Goal: Task Accomplishment & Management: Use online tool/utility

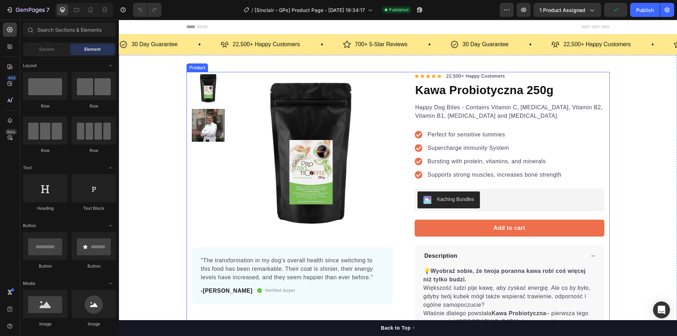
click at [400, 143] on div "Product Images "The transformation in my dog's overall health since switching t…" at bounding box center [397, 244] width 423 height 344
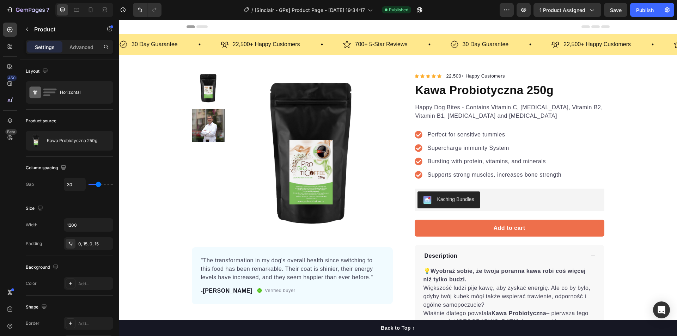
click at [393, 139] on div "Product Images "The transformation in my dog's overall health since switching t…" at bounding box center [397, 244] width 423 height 344
click at [57, 139] on p "Kawa Probiotyczna 250g" at bounding box center [72, 140] width 50 height 5
click at [191, 6] on div "/ [Sinclair - GPs] Product Page - Sep 28, 19:34:17 Published" at bounding box center [333, 10] width 332 height 14
click at [507, 6] on button "button" at bounding box center [506, 10] width 14 height 14
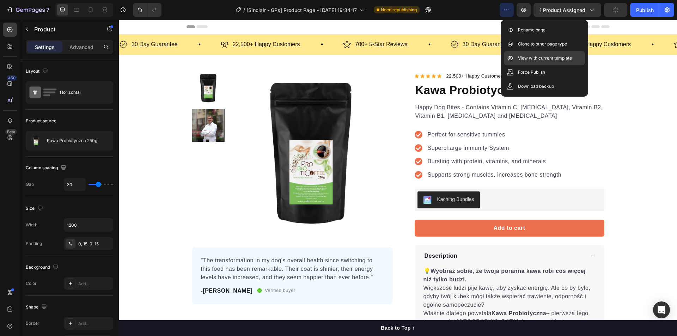
click at [530, 59] on p "View with current template" at bounding box center [545, 58] width 54 height 7
click at [195, 11] on div "/ [Sinclair - GPs] Product Page - Sep 28, 19:34:17 Need republishing" at bounding box center [333, 10] width 332 height 14
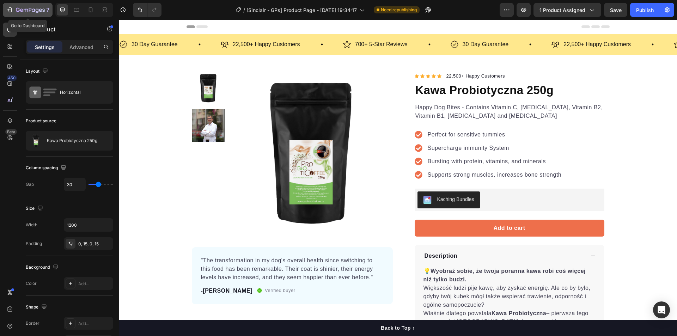
click at [33, 12] on icon "button" at bounding box center [33, 9] width 3 height 3
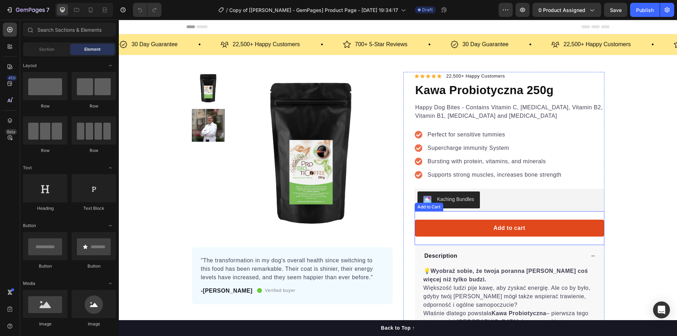
click at [433, 229] on button "Add to cart" at bounding box center [509, 228] width 190 height 17
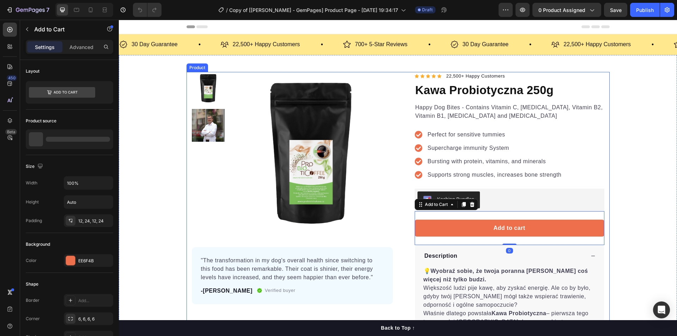
click at [397, 168] on div "Product Images "The transformation in my dog's overall health since switching t…" at bounding box center [397, 244] width 423 height 344
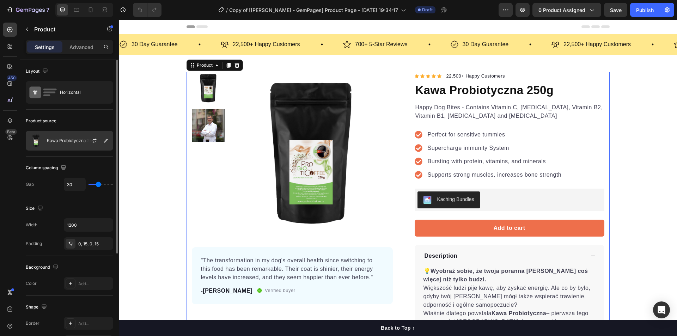
click at [68, 145] on div "Kawa Probiotyczna 250g" at bounding box center [69, 141] width 87 height 20
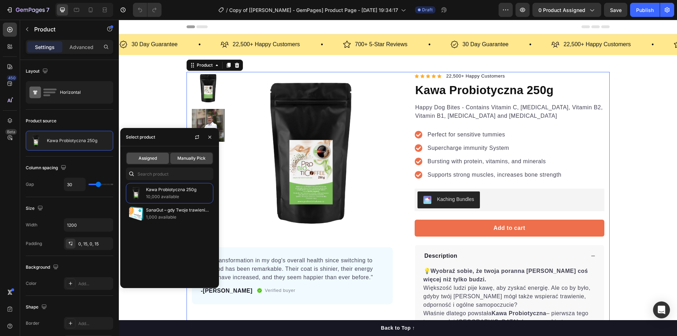
click at [141, 159] on span "Assigned" at bounding box center [147, 158] width 18 height 6
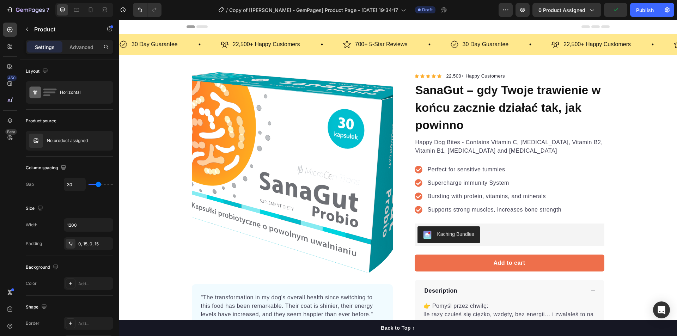
click at [398, 145] on div "Product Images "The transformation in my dog's overall health since switching t…" at bounding box center [397, 261] width 423 height 378
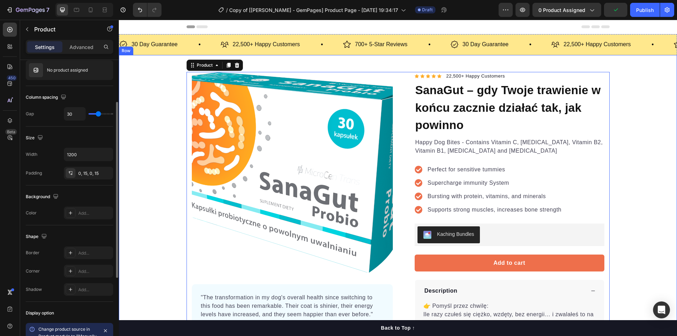
scroll to position [141, 0]
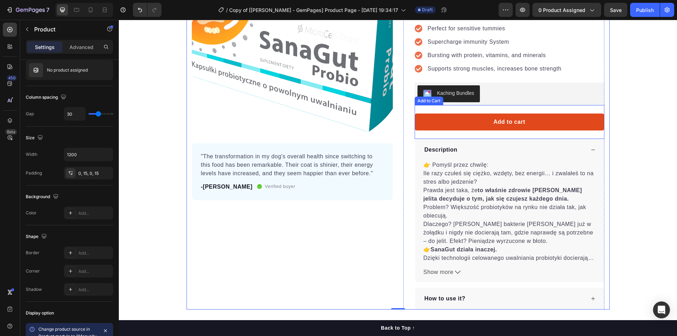
click at [471, 118] on button "Add to cart" at bounding box center [509, 121] width 190 height 17
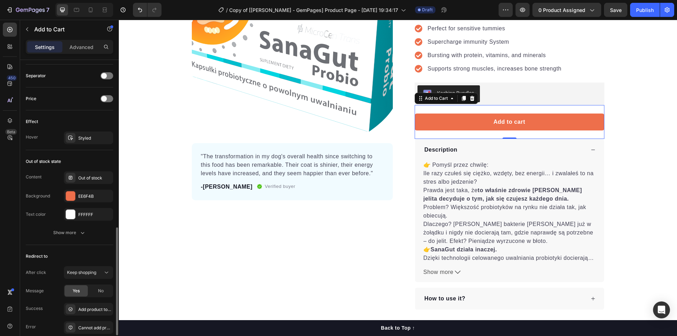
scroll to position [493, 0]
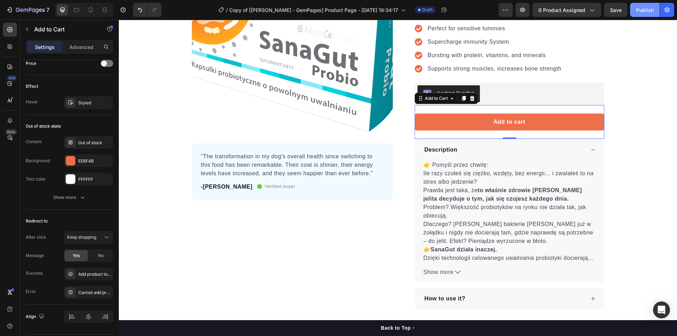
click at [645, 8] on div "Publish" at bounding box center [645, 9] width 18 height 7
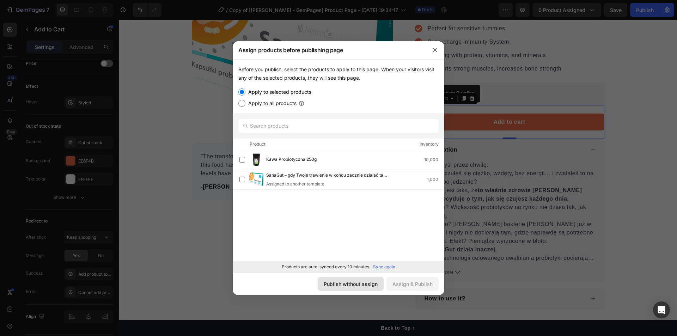
click at [346, 283] on div "Publish without assign" at bounding box center [351, 283] width 54 height 7
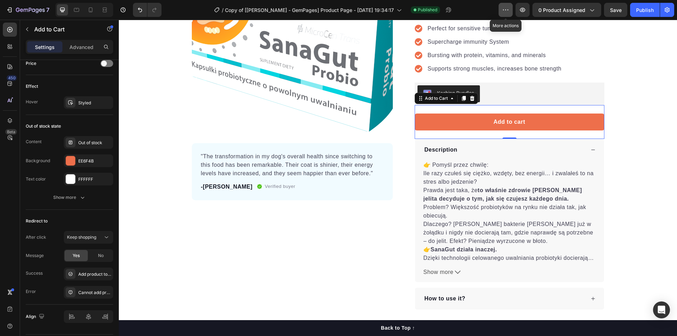
click at [502, 11] on button "button" at bounding box center [505, 10] width 14 height 14
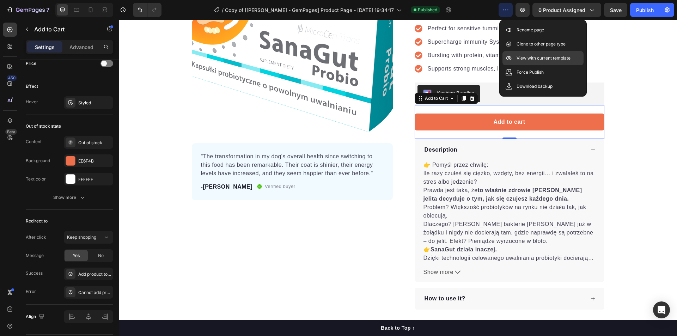
click at [519, 60] on p "View with current template" at bounding box center [543, 58] width 54 height 7
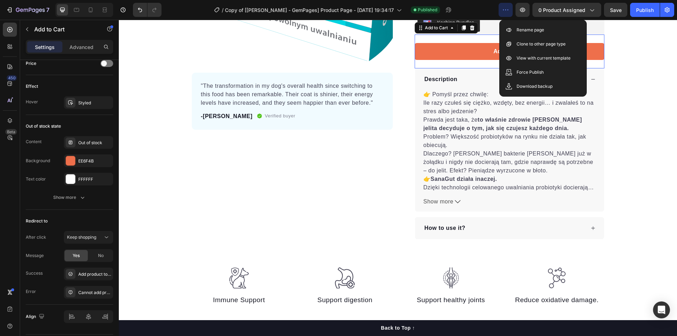
click at [505, 6] on button "button" at bounding box center [505, 10] width 14 height 14
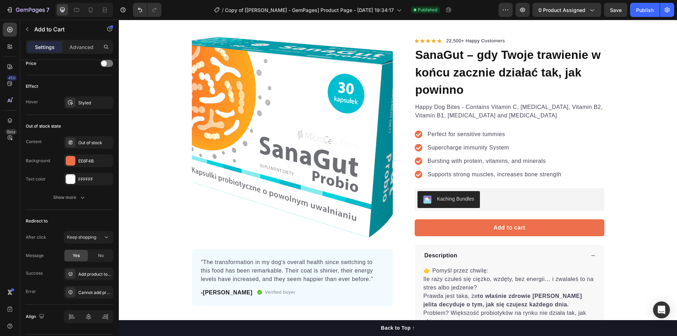
scroll to position [31, 0]
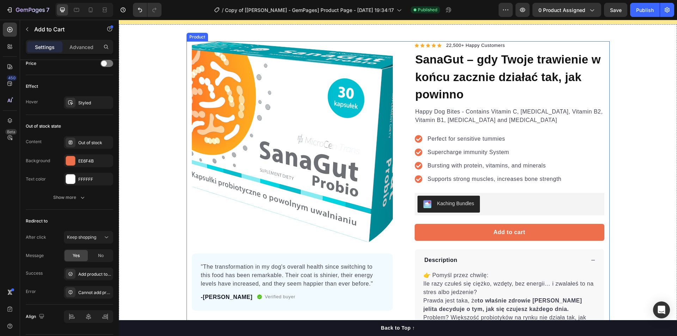
click at [396, 225] on div "Product Images "The transformation in my dog's overall health since switching t…" at bounding box center [397, 230] width 423 height 378
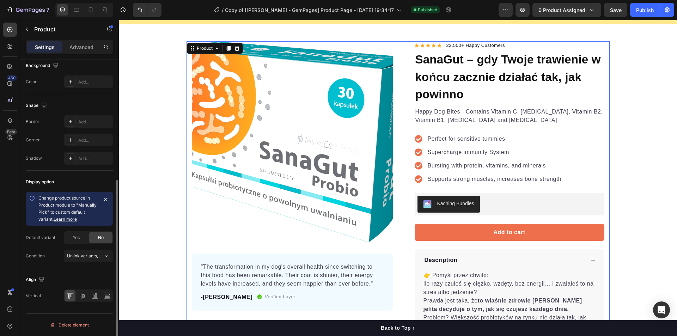
scroll to position [0, 0]
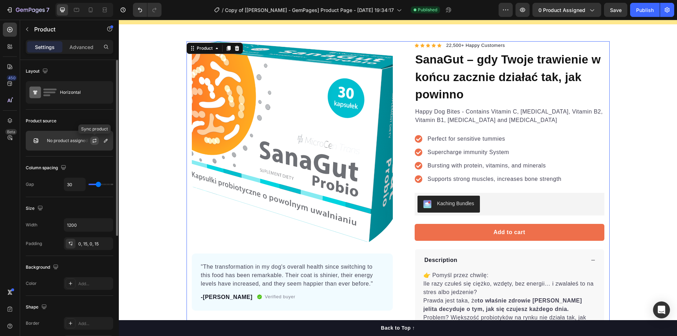
click at [95, 138] on icon "button" at bounding box center [95, 141] width 6 height 6
click at [649, 15] on button "Publish" at bounding box center [645, 10] width 30 height 14
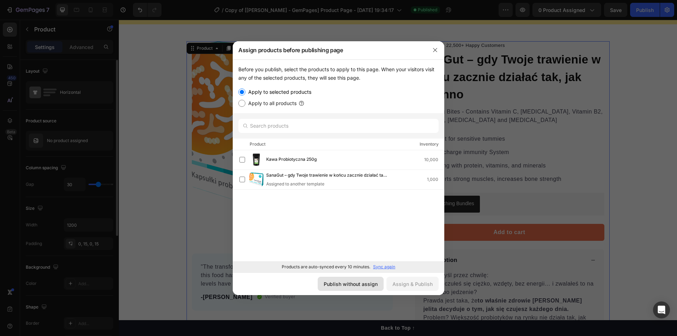
click at [358, 285] on div "Publish without assign" at bounding box center [351, 283] width 54 height 7
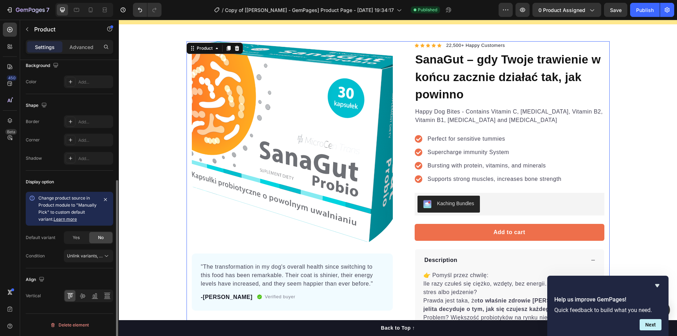
scroll to position [202, 0]
click at [26, 28] on icon "button" at bounding box center [27, 29] width 6 height 6
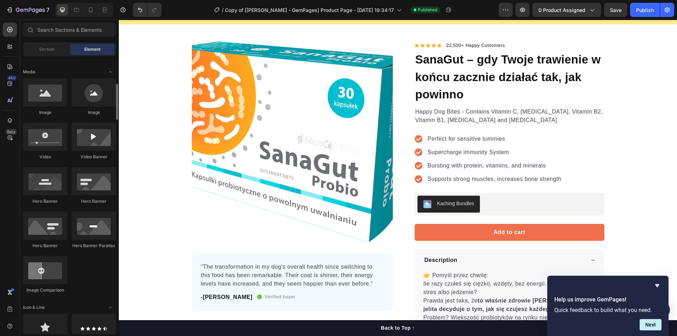
scroll to position [0, 0]
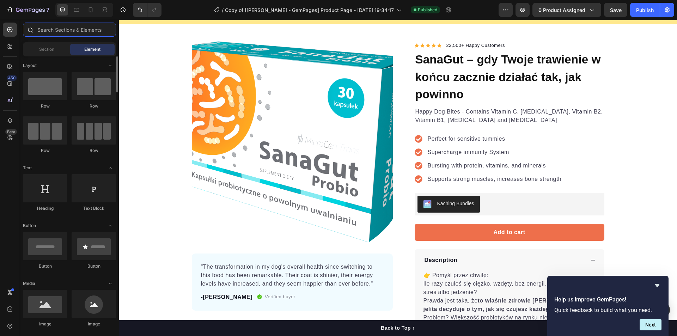
click at [51, 30] on input "text" at bounding box center [69, 30] width 93 height 14
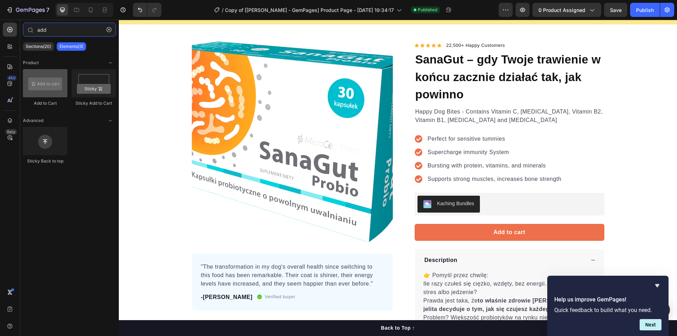
type input "add"
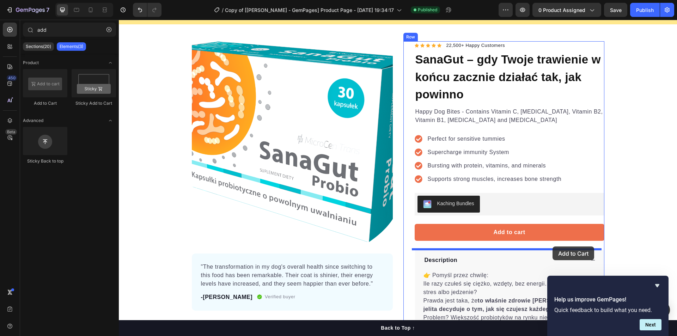
drag, startPoint x: 164, startPoint y: 107, endPoint x: 552, endPoint y: 246, distance: 412.4
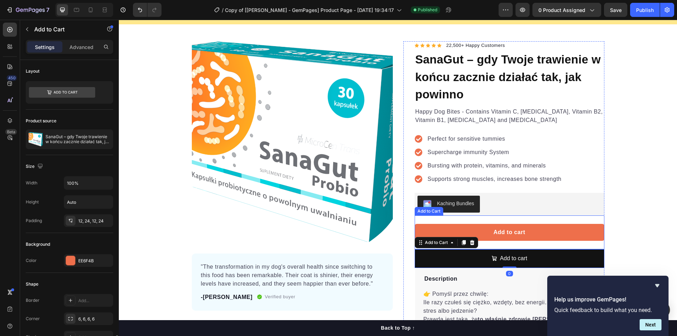
click at [564, 221] on div "Add to cart Add to Cart" at bounding box center [509, 232] width 190 height 34
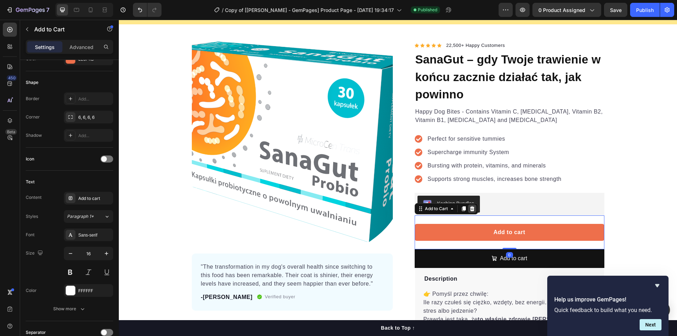
click at [469, 209] on icon at bounding box center [471, 208] width 5 height 5
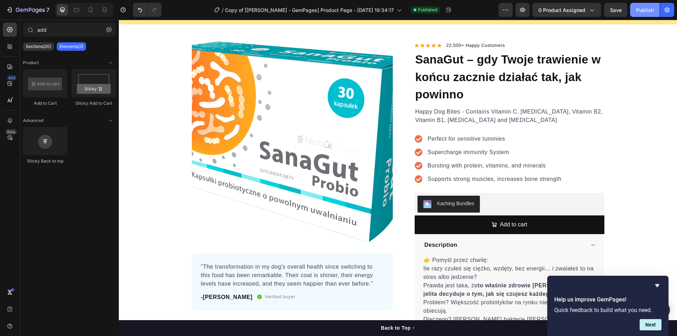
click at [647, 10] on div "Publish" at bounding box center [645, 9] width 18 height 7
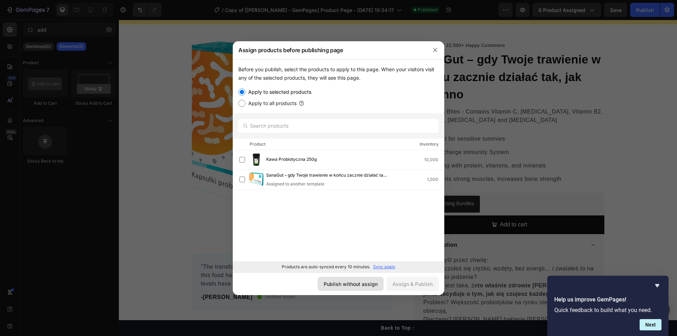
drag, startPoint x: 339, startPoint y: 287, endPoint x: 325, endPoint y: 267, distance: 25.0
click at [339, 287] on div "Publish without assign" at bounding box center [351, 283] width 54 height 7
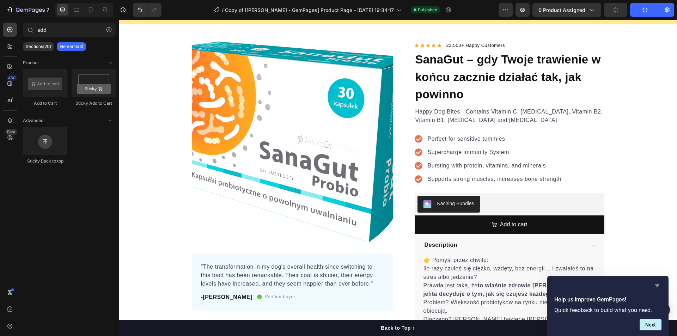
click at [659, 285] on icon "Hide survey" at bounding box center [657, 285] width 8 height 8
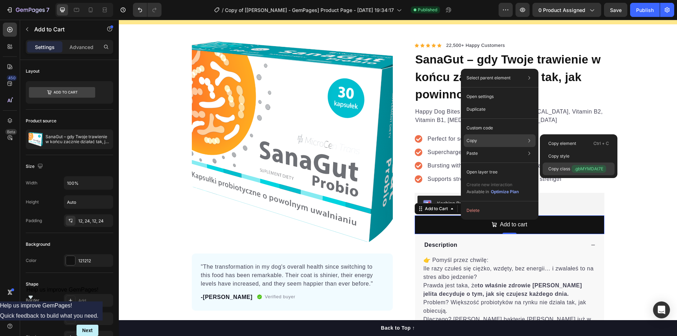
click at [562, 169] on p "Copy class .gbMYMDAt7E" at bounding box center [577, 169] width 58 height 8
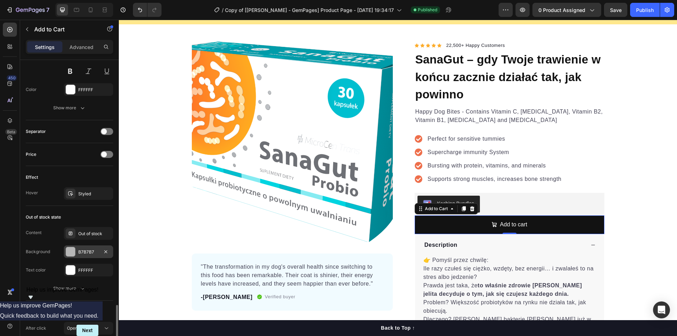
scroll to position [515, 0]
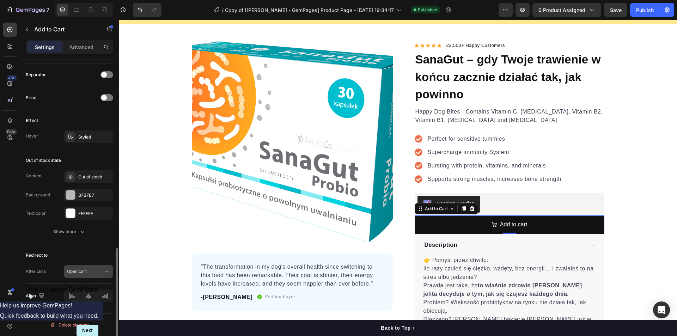
click at [95, 273] on div "Open cart" at bounding box center [85, 271] width 36 height 6
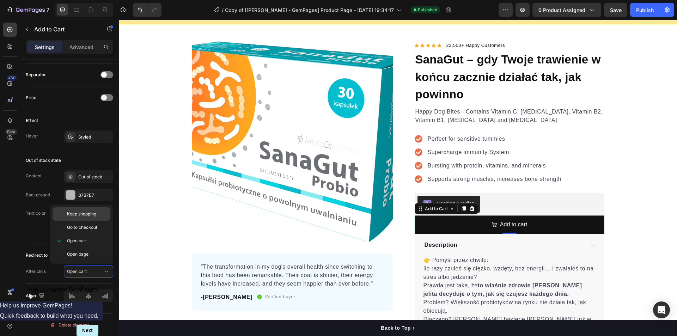
click at [96, 217] on span "Keep shopping" at bounding box center [81, 214] width 29 height 6
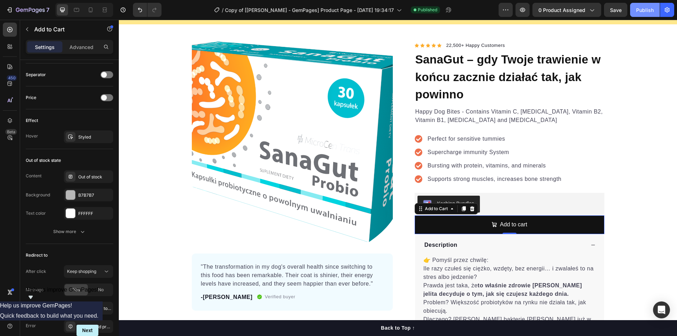
click at [641, 8] on div "Publish" at bounding box center [645, 9] width 18 height 7
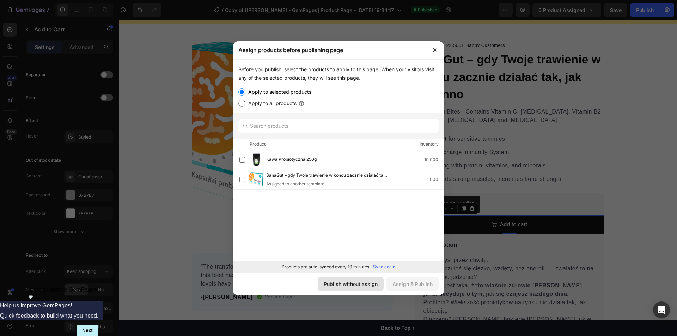
click at [355, 284] on div "Publish without assign" at bounding box center [351, 283] width 54 height 7
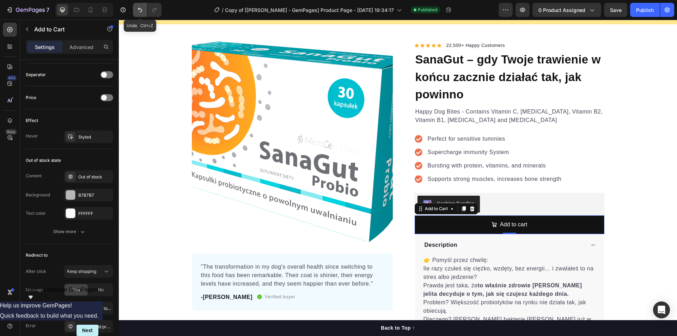
click at [140, 10] on icon "Undo/Redo" at bounding box center [139, 9] width 7 height 7
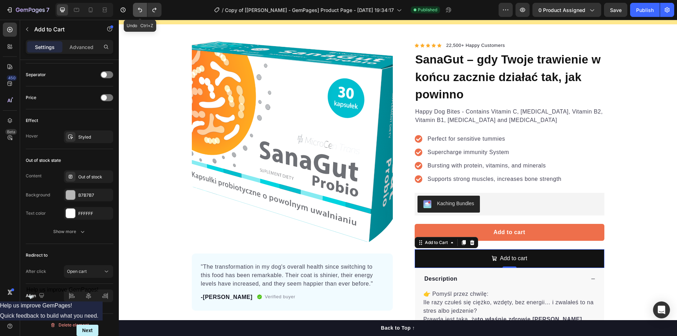
click at [140, 10] on icon "Undo/Redo" at bounding box center [139, 9] width 7 height 7
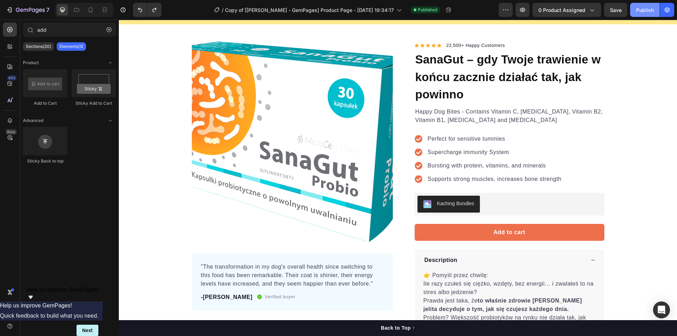
click at [647, 8] on div "Publish" at bounding box center [645, 9] width 18 height 7
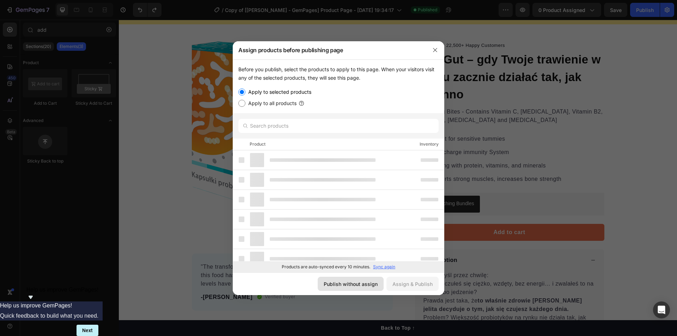
click at [374, 287] on div "Publish without assign" at bounding box center [351, 283] width 54 height 7
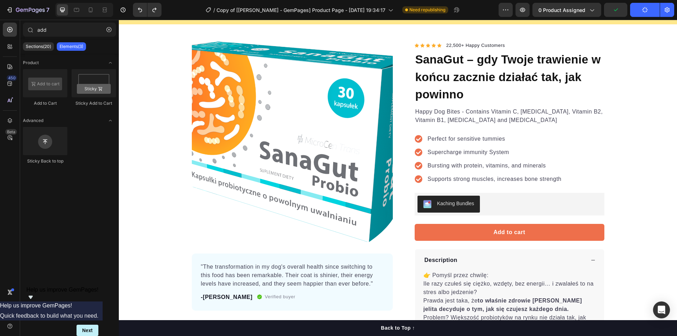
drag, startPoint x: 38, startPoint y: 223, endPoint x: 43, endPoint y: 220, distance: 6.0
click at [38, 223] on div "Product Add to Cart Sticky Add to Cart Advanced Sticky Back to top" at bounding box center [69, 193] width 99 height 278
click at [499, 26] on div "Product Images "The transformation in my dog's overall health since switching t…" at bounding box center [398, 236] width 558 height 424
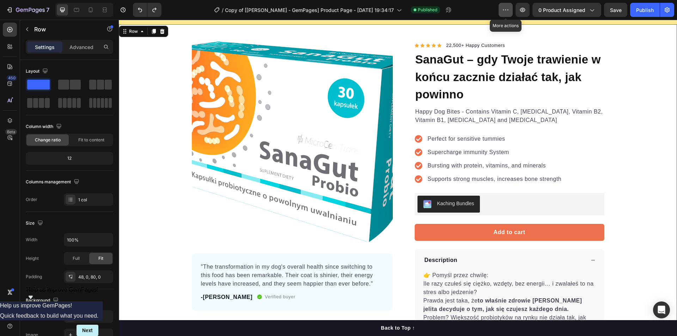
click at [504, 10] on icon "button" at bounding box center [505, 9] width 7 height 7
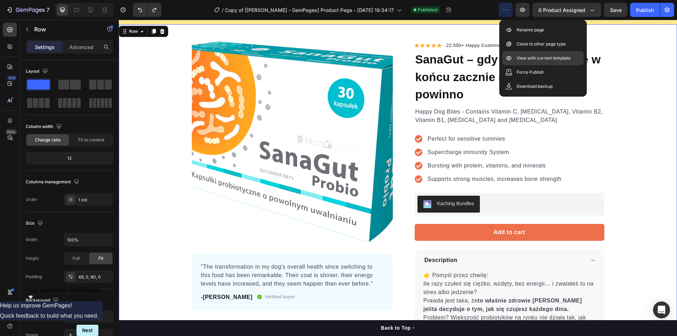
click at [546, 54] on div "View with current template" at bounding box center [542, 58] width 81 height 14
click at [23, 14] on button "7" at bounding box center [28, 10] width 50 height 14
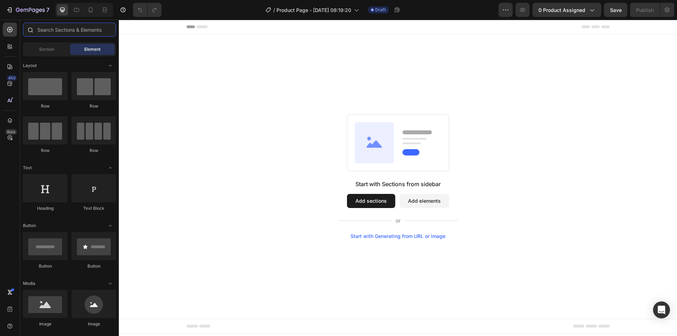
click at [54, 29] on input "text" at bounding box center [69, 30] width 93 height 14
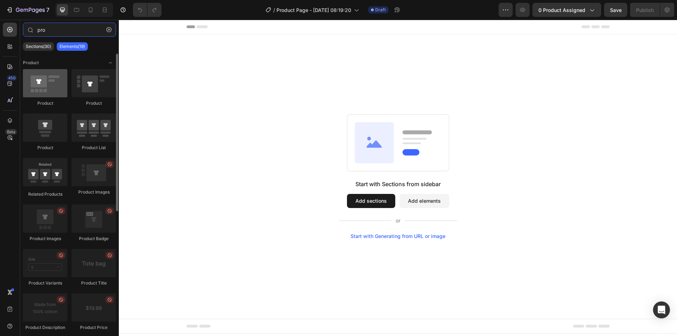
type input "pro"
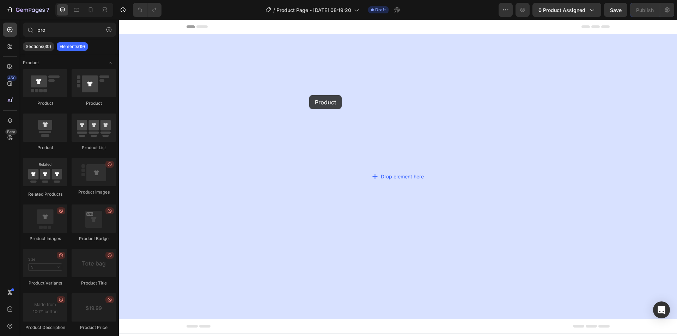
drag, startPoint x: 164, startPoint y: 93, endPoint x: 309, endPoint y: 95, distance: 145.2
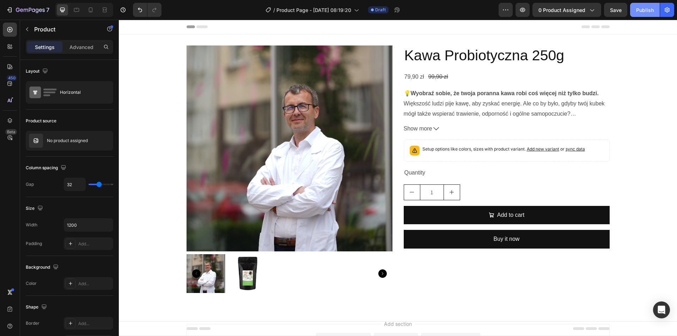
click at [647, 11] on div "Publish" at bounding box center [645, 9] width 18 height 7
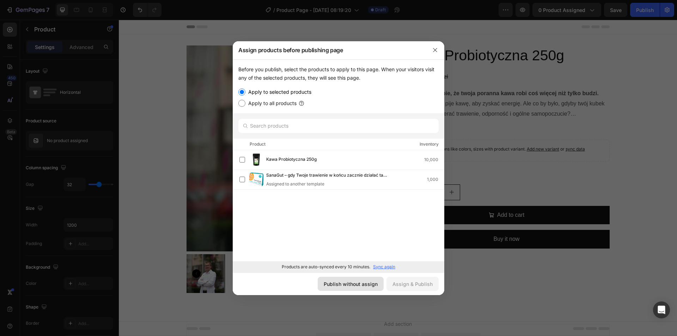
click at [356, 281] on div "Publish without assign" at bounding box center [351, 283] width 54 height 7
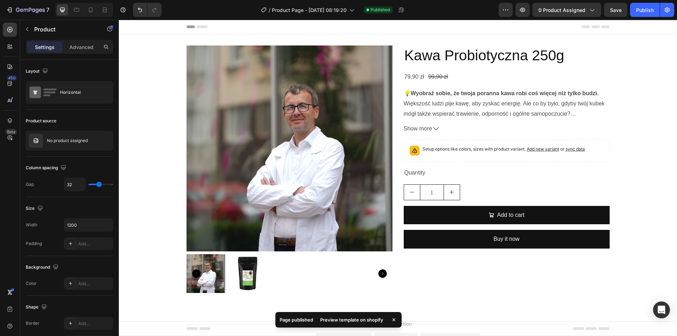
click at [354, 319] on div "Preview template on shopify" at bounding box center [352, 320] width 72 height 10
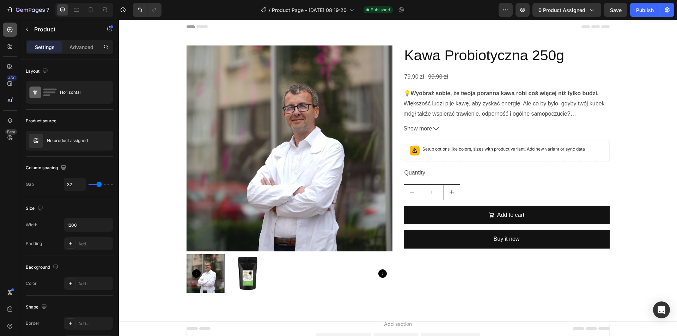
click at [11, 29] on icon at bounding box center [9, 29] width 7 height 7
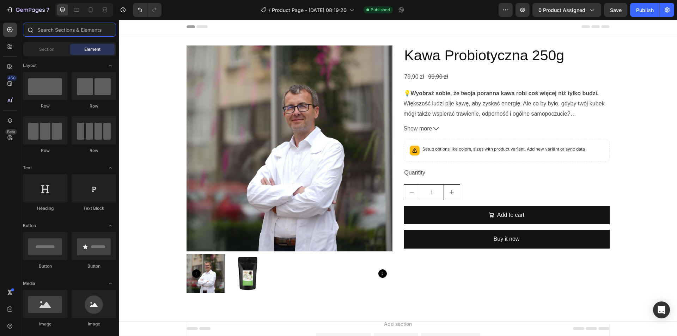
click at [58, 30] on input "text" at bounding box center [69, 30] width 93 height 14
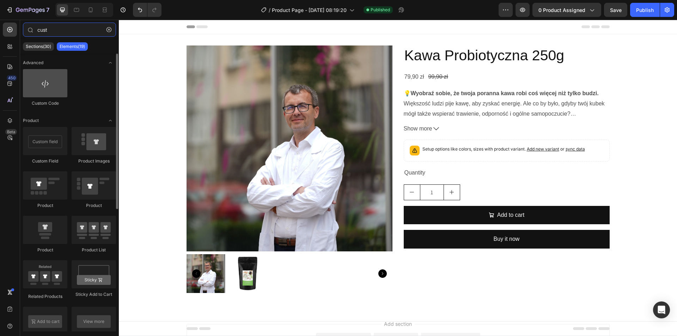
type input "cust"
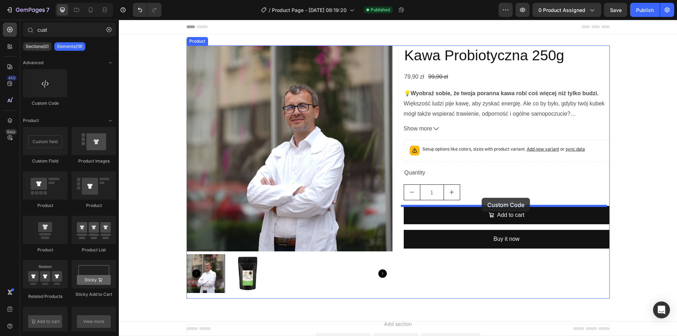
drag, startPoint x: 158, startPoint y: 111, endPoint x: 481, endPoint y: 198, distance: 334.5
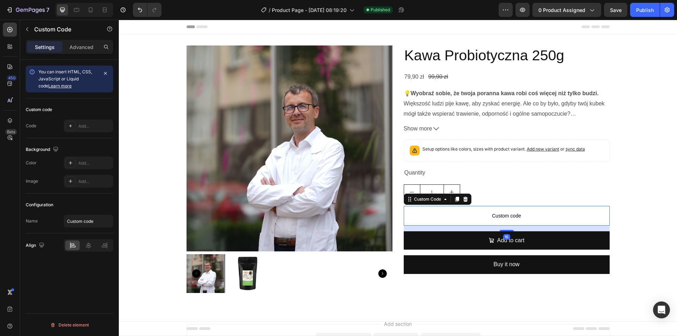
click at [460, 214] on span "Custom code" at bounding box center [507, 215] width 206 height 8
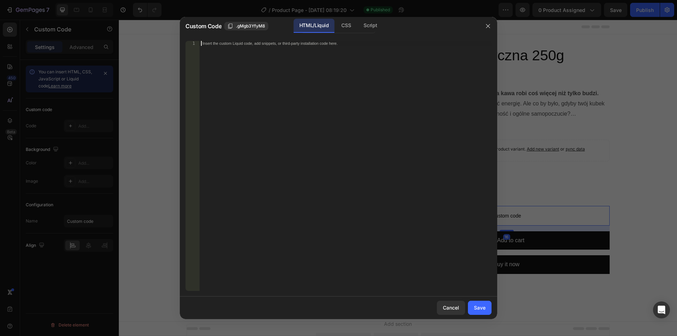
click at [295, 138] on div "Insert the custom Liquid code, add snippets, or third-party installation code h…" at bounding box center [345, 171] width 292 height 260
type textarea "Ơ"
type textarea "{{product.available}}"
click at [471, 304] on button "Save" at bounding box center [480, 308] width 24 height 14
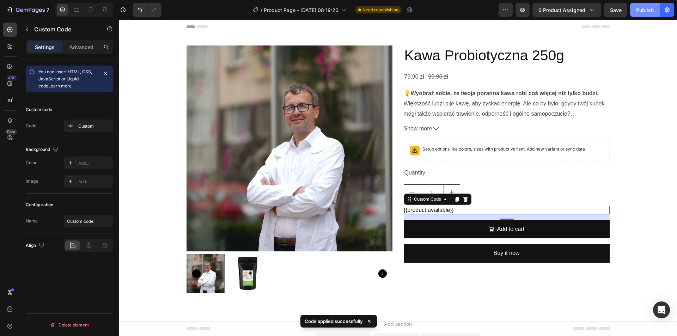
click at [641, 10] on div "Publish" at bounding box center [645, 9] width 18 height 7
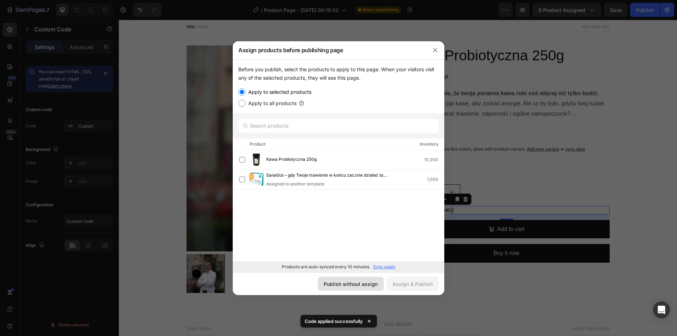
click at [361, 282] on div "Publish without assign" at bounding box center [351, 283] width 54 height 7
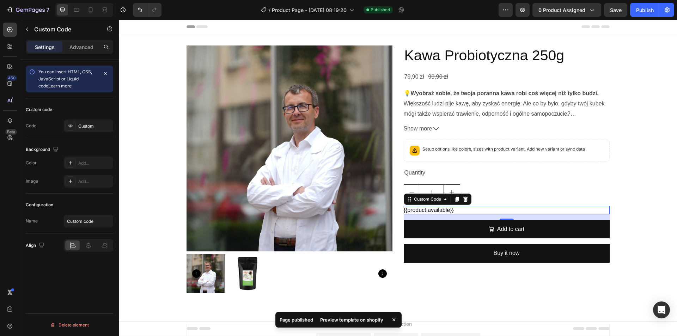
click at [345, 318] on div "Preview template on shopify" at bounding box center [352, 320] width 72 height 10
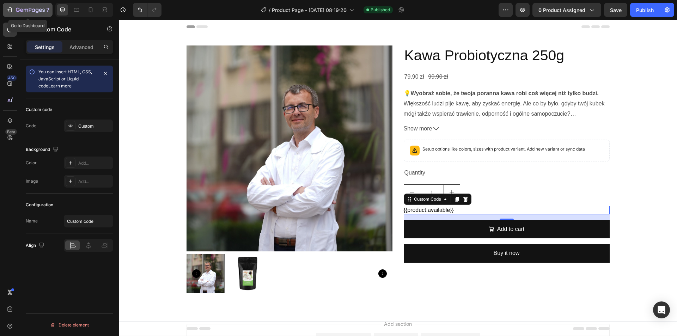
click at [28, 12] on icon "button" at bounding box center [26, 10] width 4 height 3
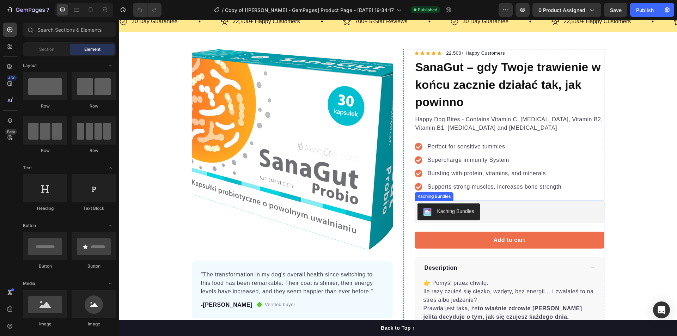
scroll to position [35, 0]
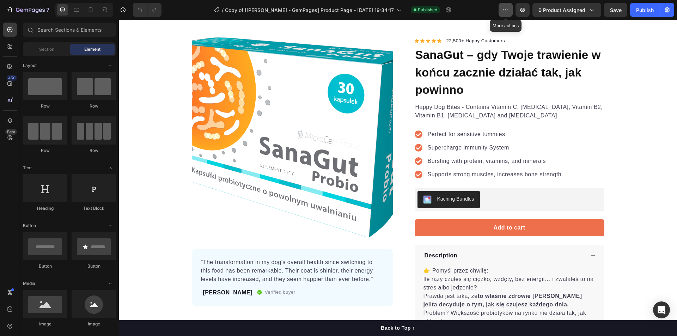
click at [502, 8] on button "button" at bounding box center [505, 10] width 14 height 14
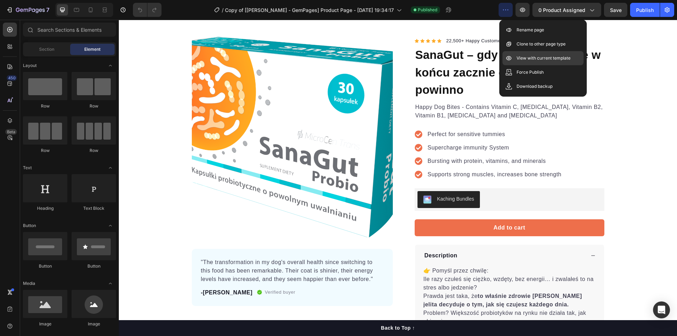
click at [531, 58] on p "View with current template" at bounding box center [543, 58] width 54 height 7
